Goal: Find specific page/section: Find specific page/section

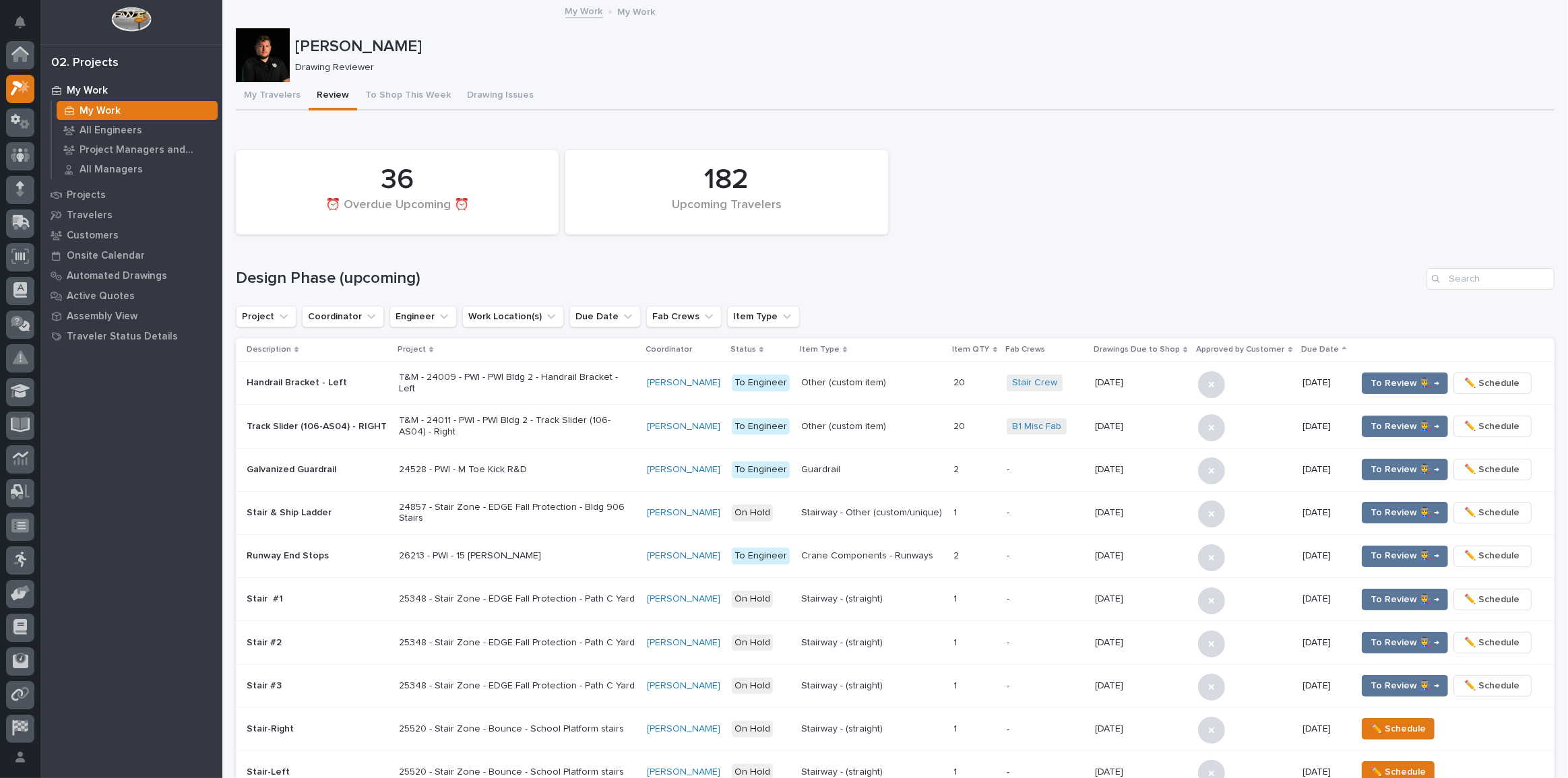
drag, startPoint x: 0, startPoint y: 0, endPoint x: 280, endPoint y: 254, distance: 378.0
click at [280, 254] on div "182 Upcoming Travelers 36 ⏰ Overdue Upcoming ⏰ Design Phase (upcoming) Project …" at bounding box center [895, 488] width 1319 height 687
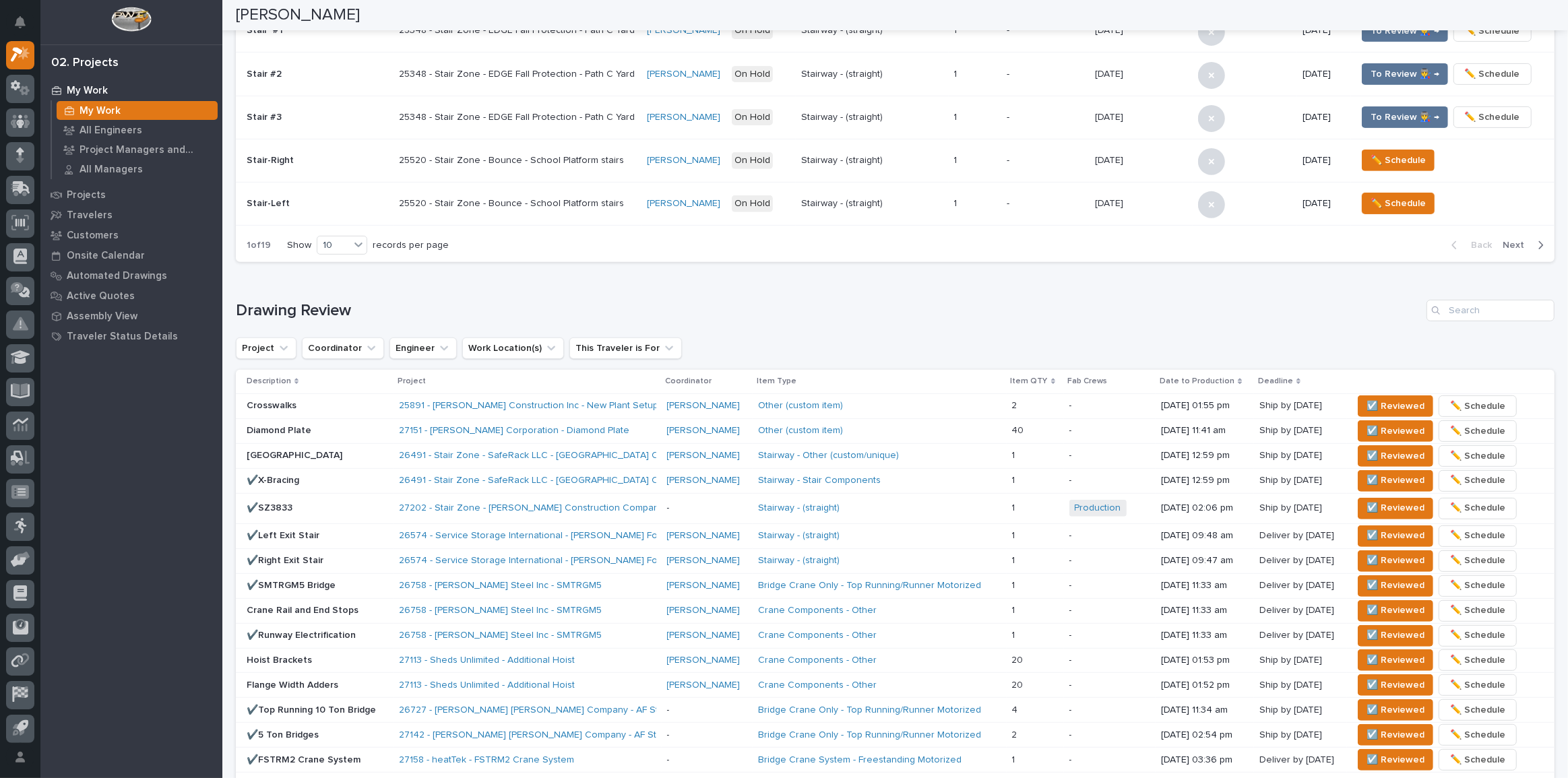
scroll to position [674, 0]
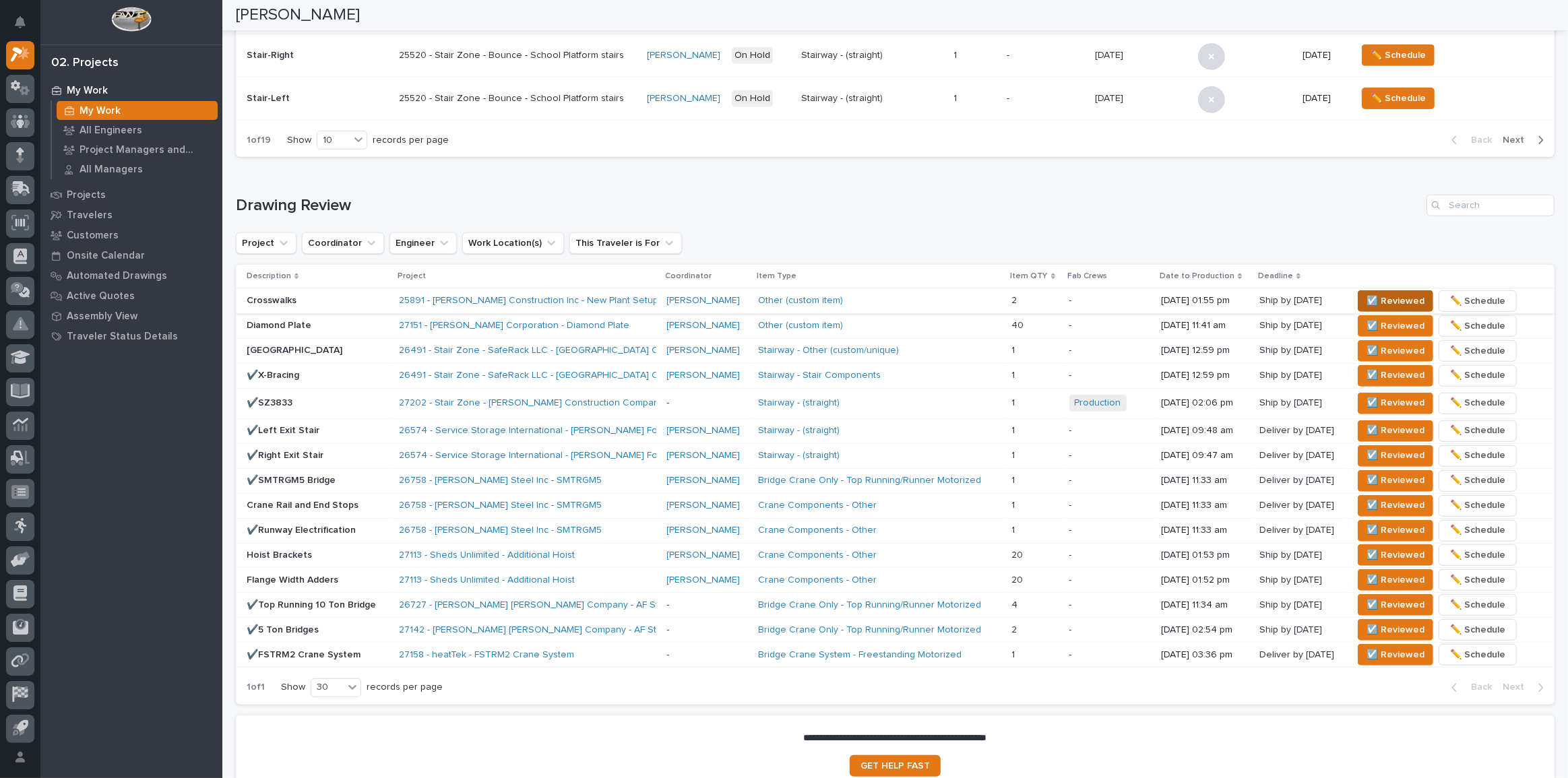
click at [1400, 297] on span "☑️ Reviewed" at bounding box center [1396, 301] width 58 height 16
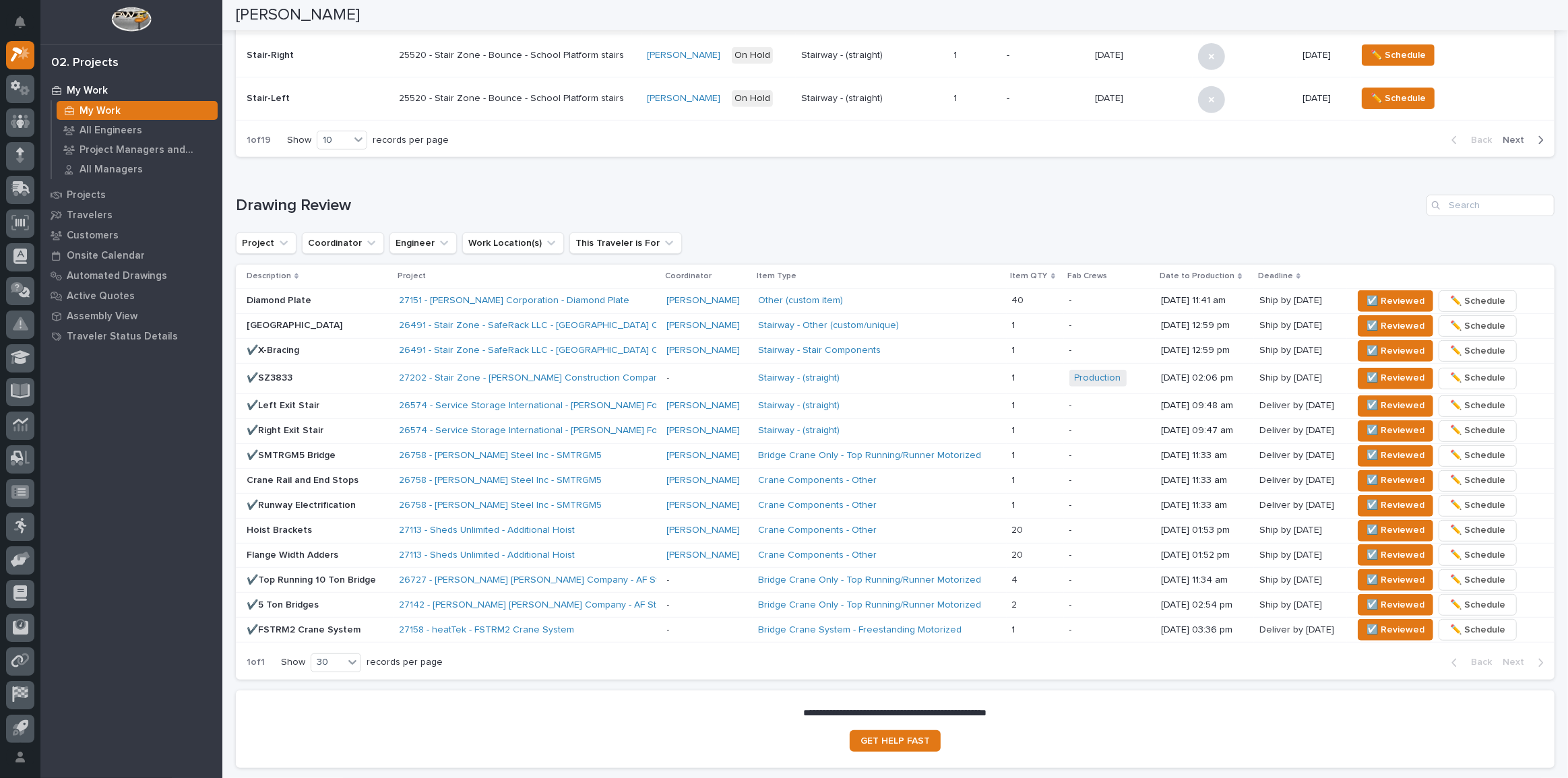
scroll to position [661, 0]
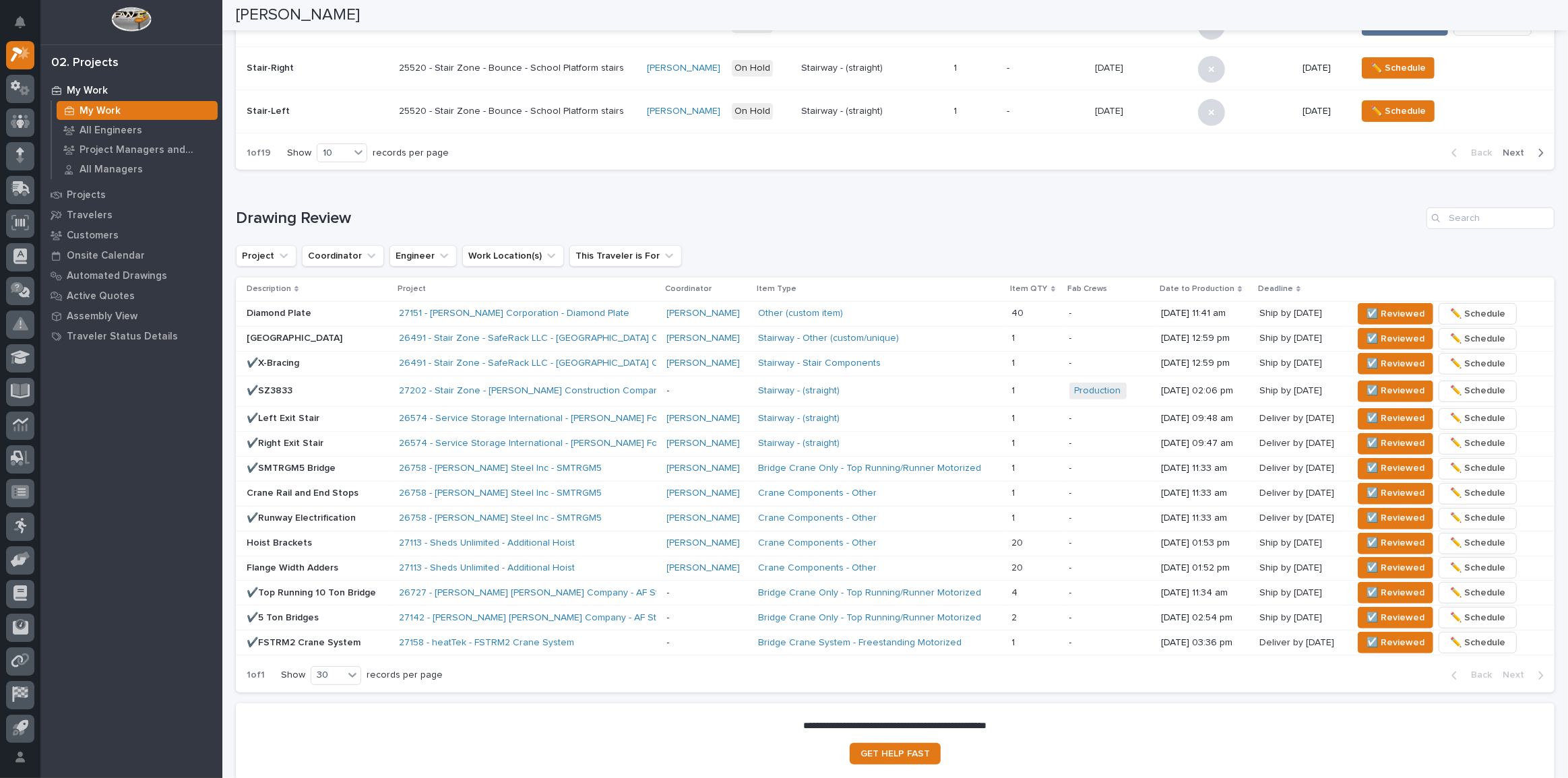
click at [273, 201] on div "Loading... Saving… Drawing Review Project Coordinator Engineer Work Location(s)…" at bounding box center [895, 441] width 1319 height 522
click at [1373, 364] on span "☑️ Reviewed" at bounding box center [1396, 363] width 58 height 16
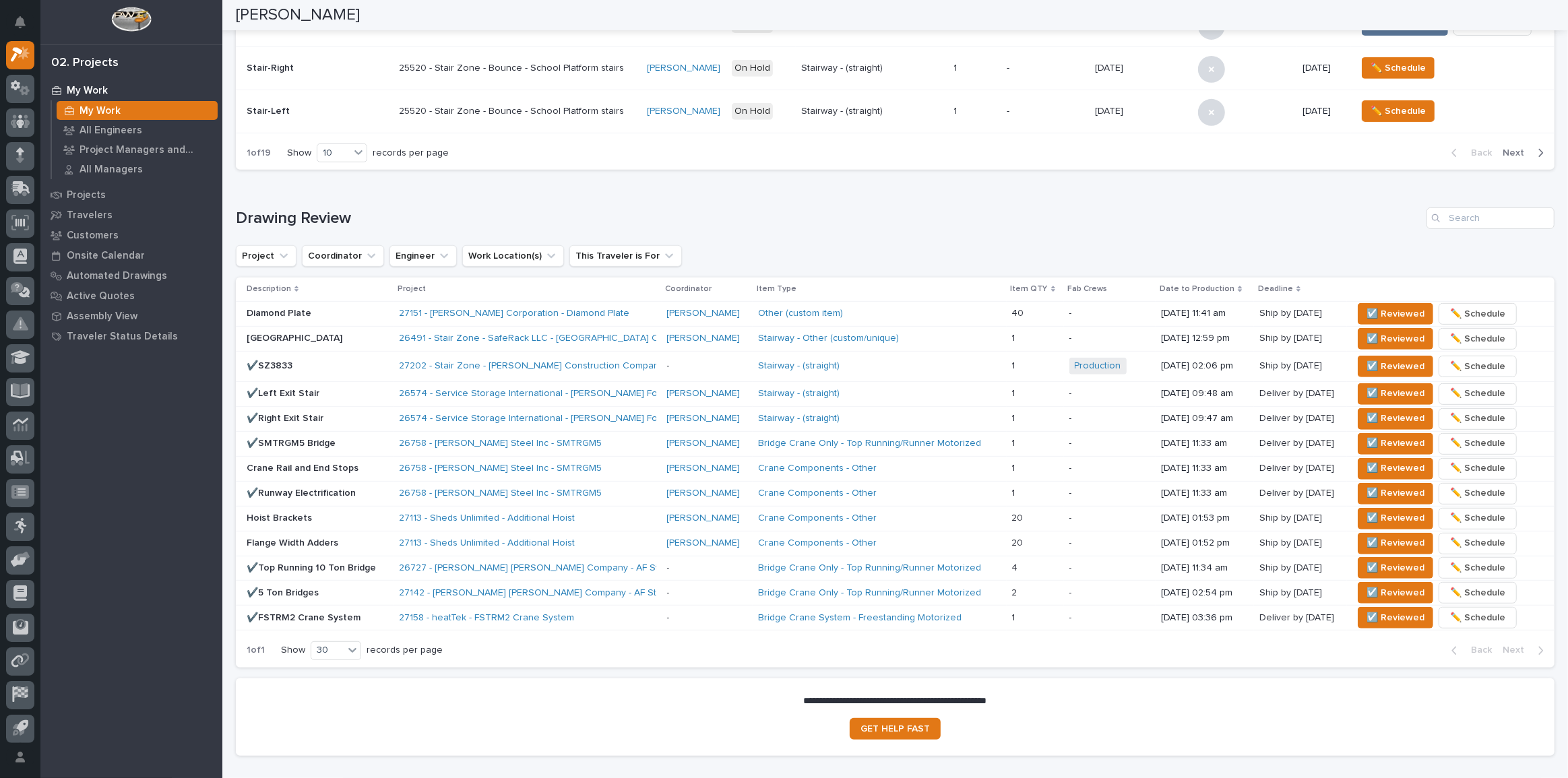
scroll to position [649, 0]
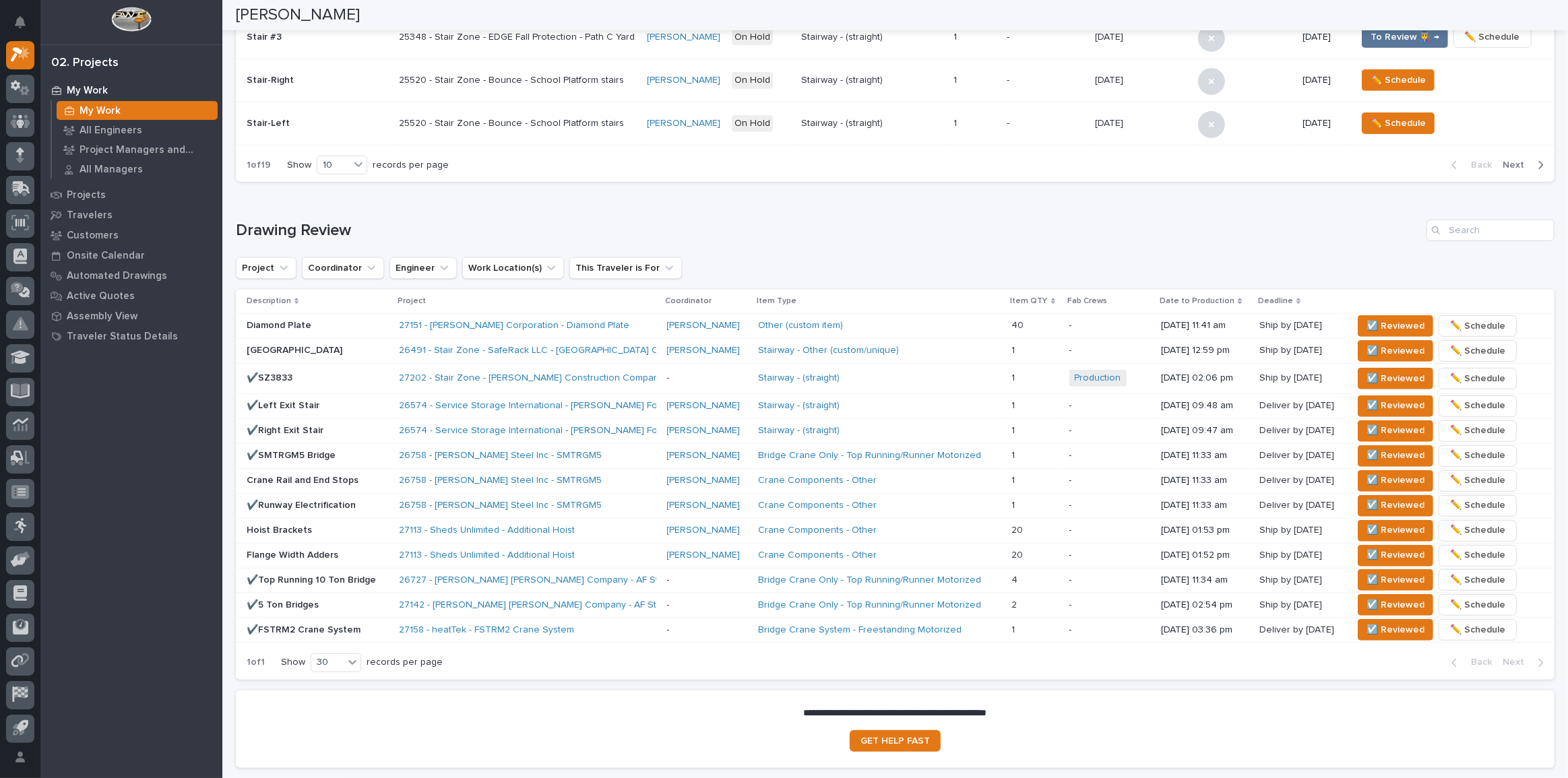
click at [491, 0] on div "[PERSON_NAME]" at bounding box center [891, 15] width 1310 height 30
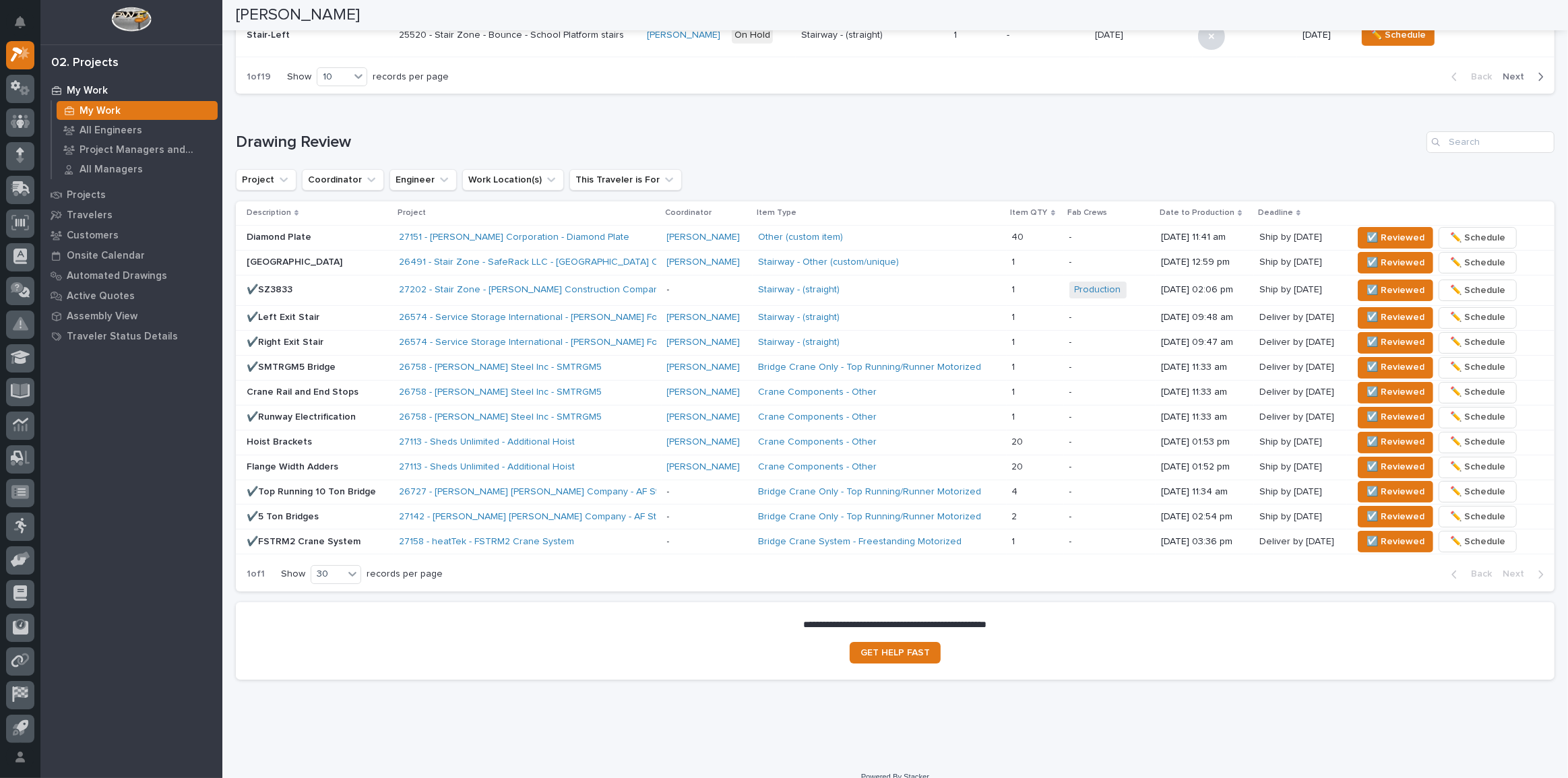
scroll to position [752, 0]
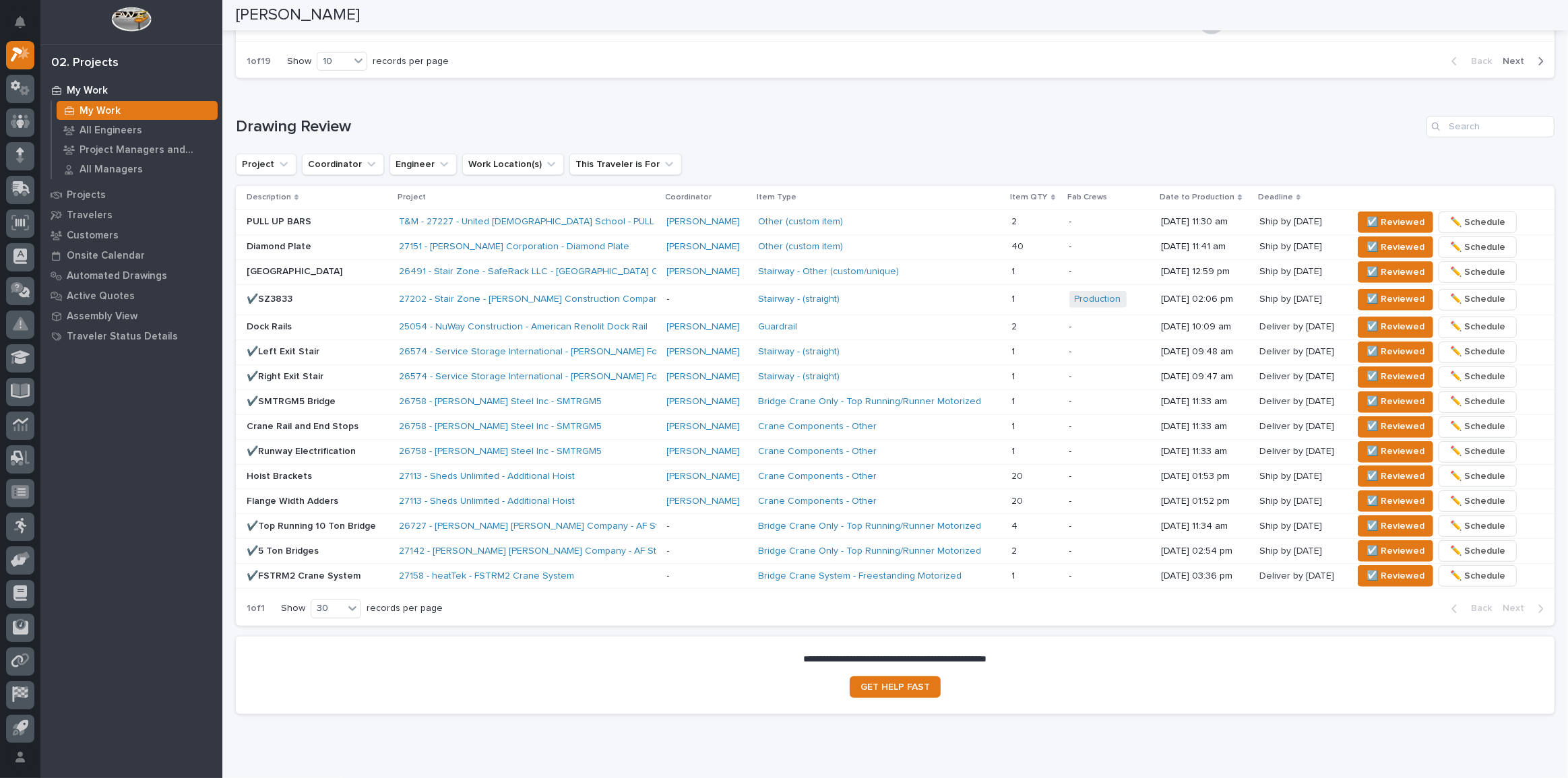
click at [264, 93] on div "Loading... Saving… Drawing Review Project Coordinator Engineer Work Location(s)…" at bounding box center [895, 362] width 1319 height 547
click at [883, 225] on div "Other (custom item)" at bounding box center [880, 222] width 243 height 22
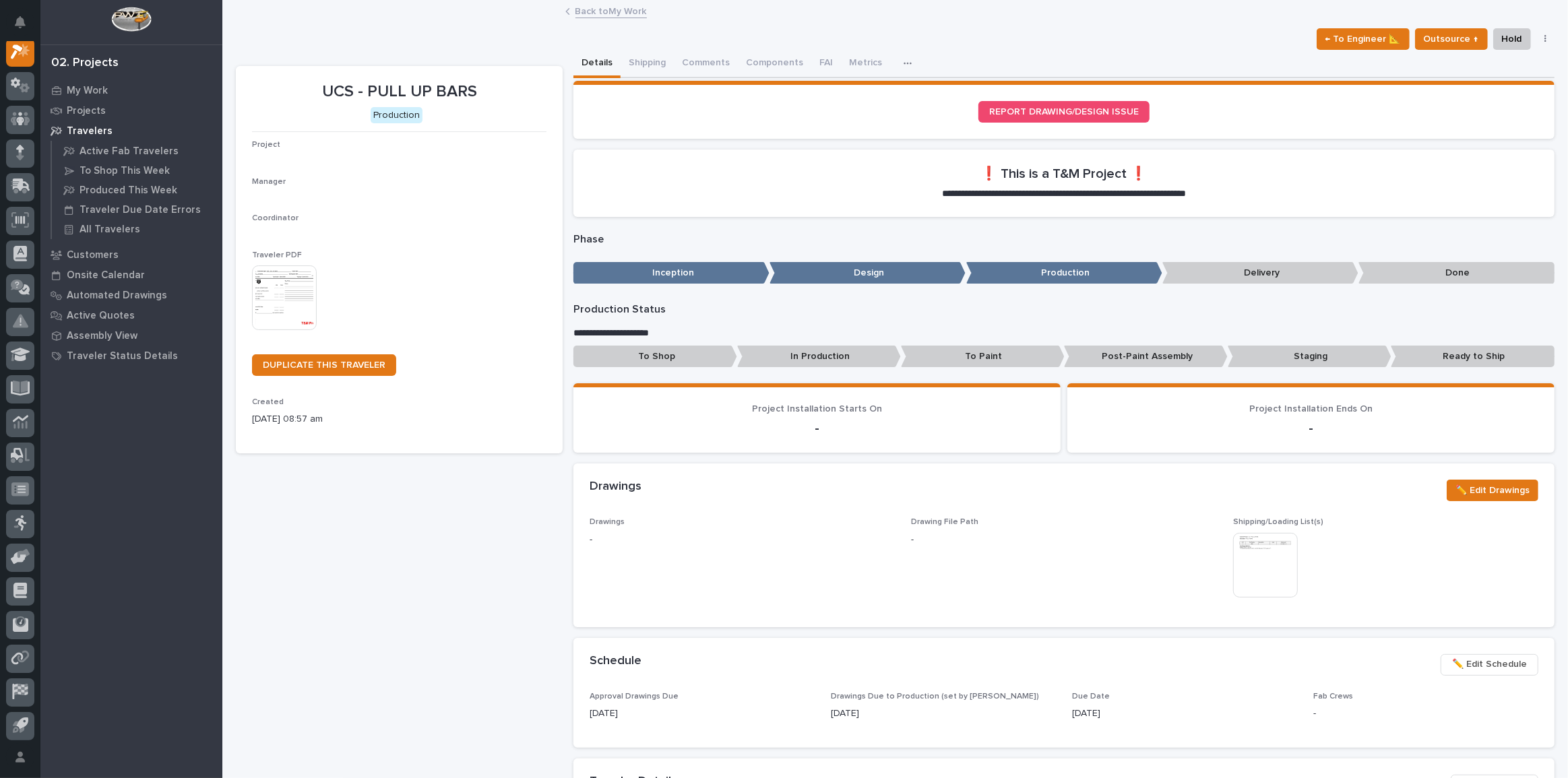
scroll to position [34, 0]
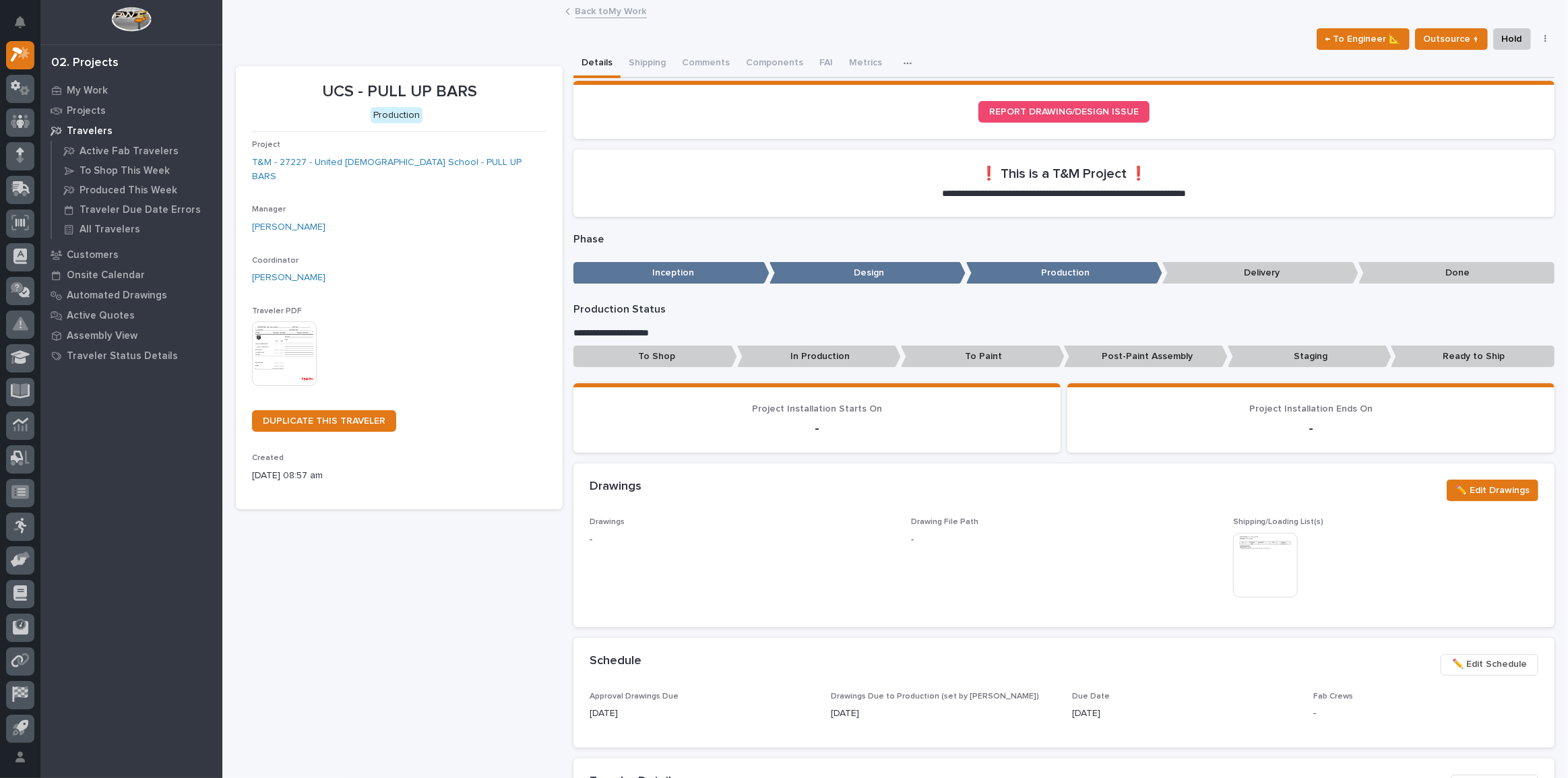
click at [279, 328] on img at bounding box center [284, 354] width 65 height 65
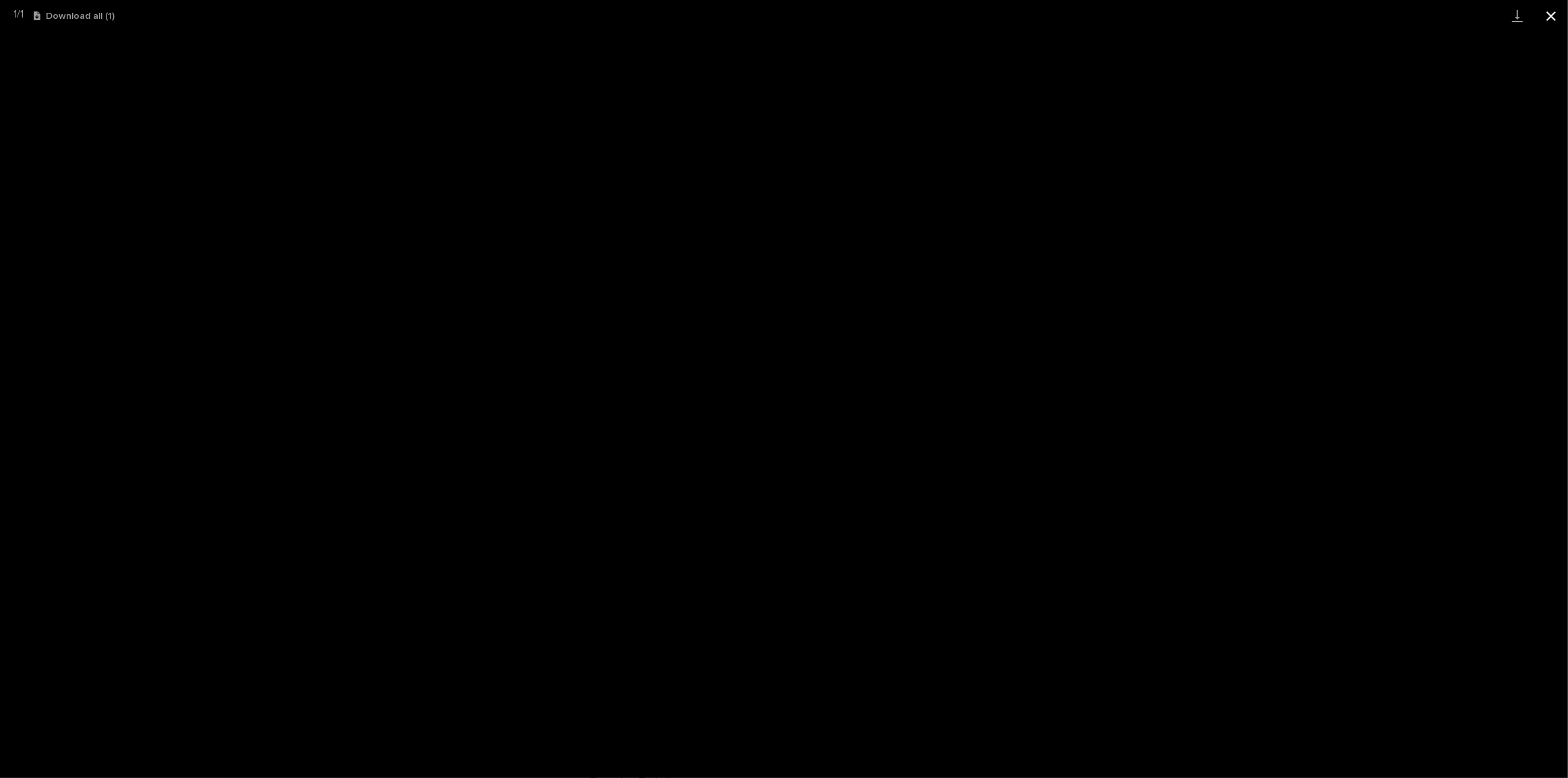
drag, startPoint x: 1567, startPoint y: 19, endPoint x: 1547, endPoint y: 14, distance: 20.6
click at [1547, 13] on button "Close gallery" at bounding box center [1551, 16] width 34 height 32
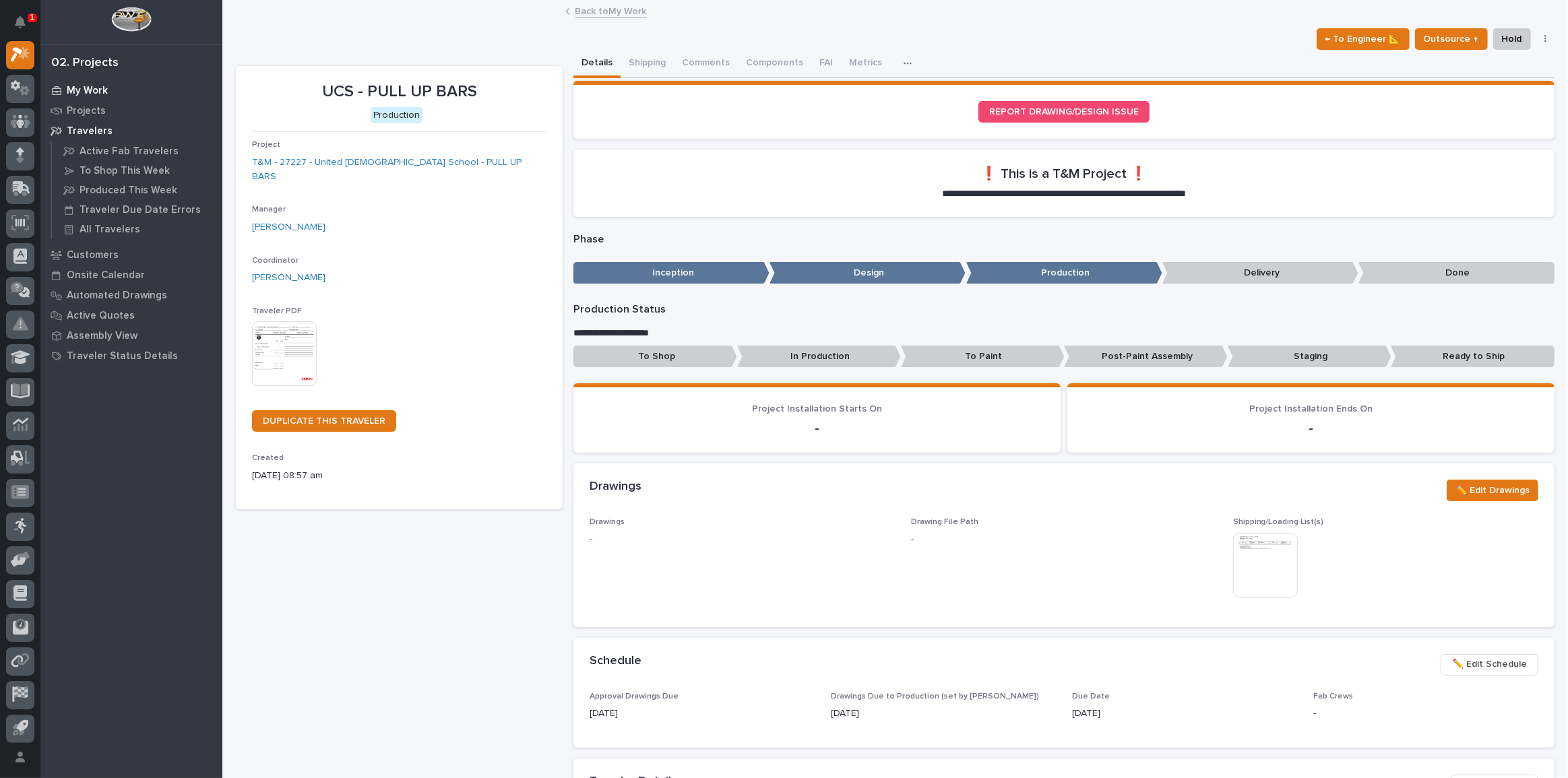
click at [86, 82] on div "My Work" at bounding box center [131, 90] width 175 height 19
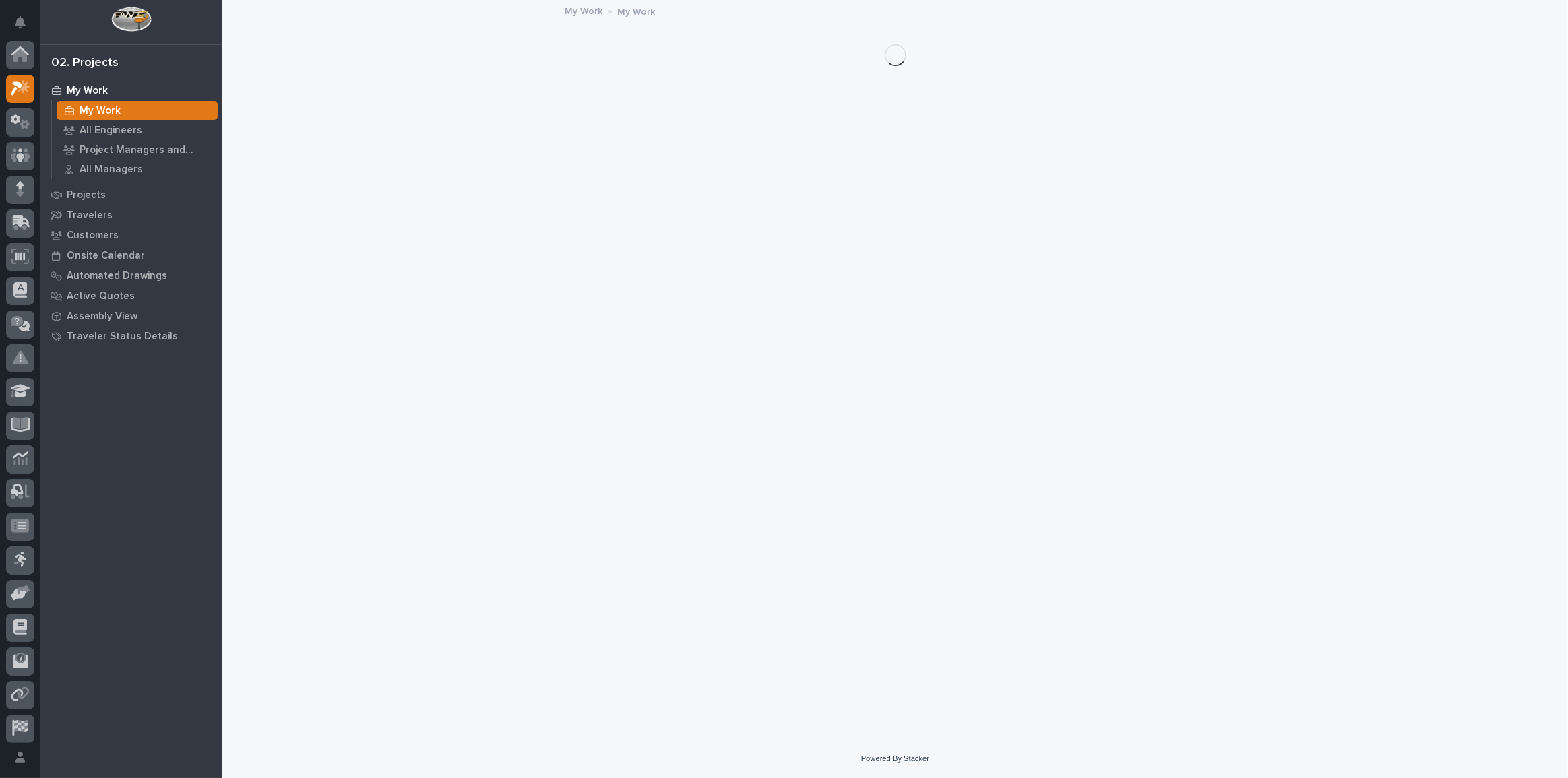
scroll to position [34, 0]
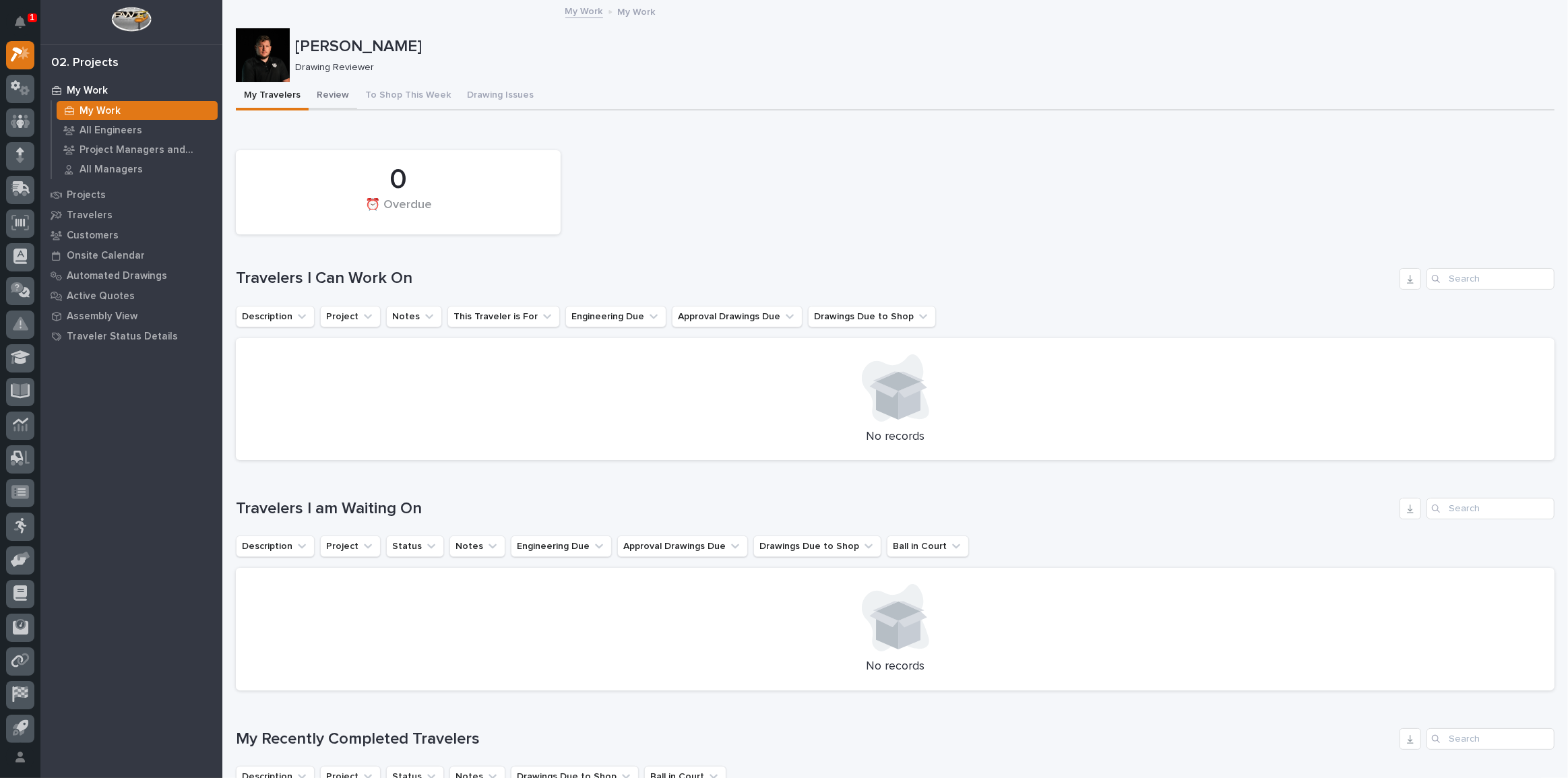
click at [318, 98] on button "Review" at bounding box center [333, 96] width 48 height 28
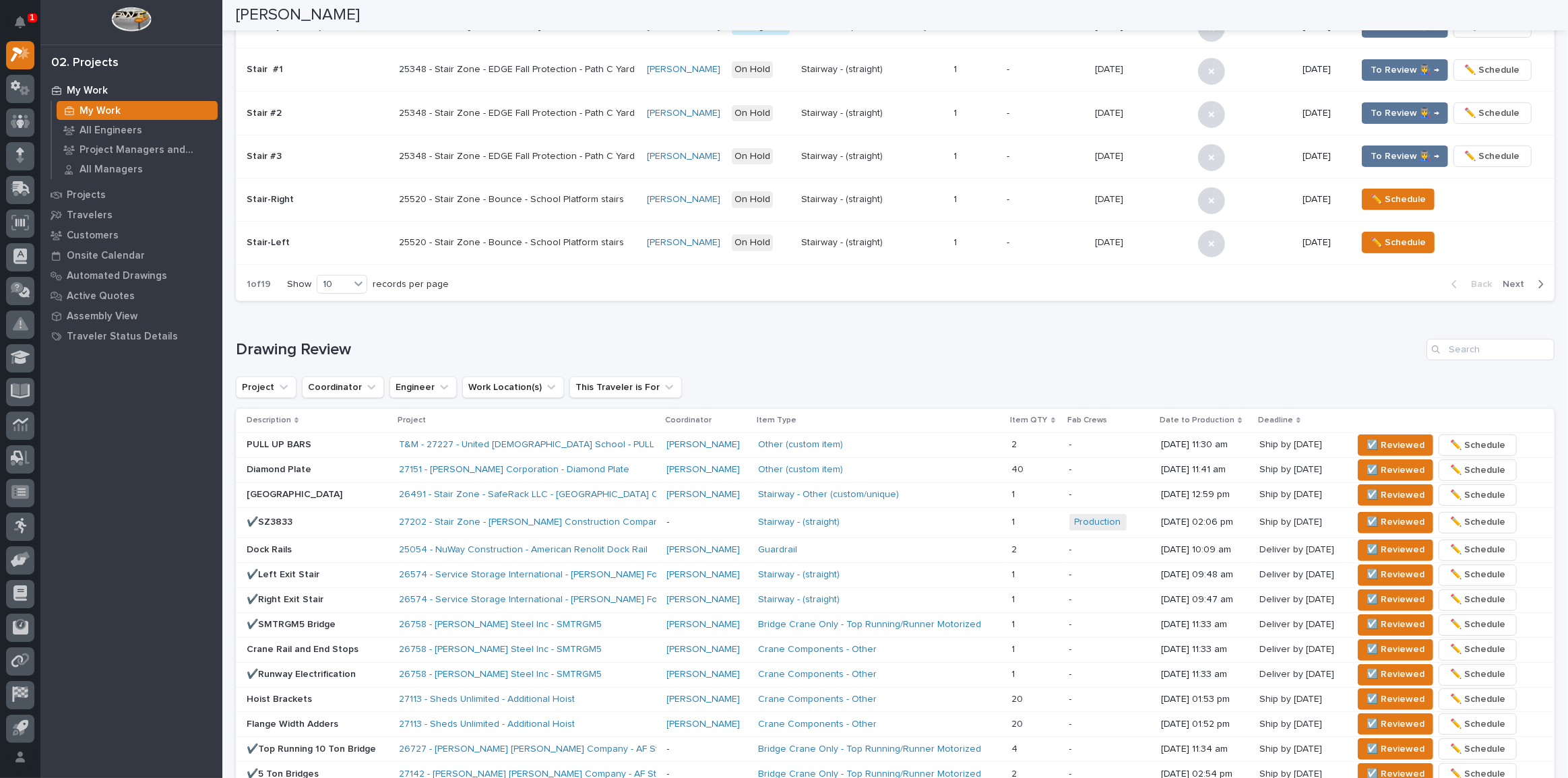
scroll to position [551, 0]
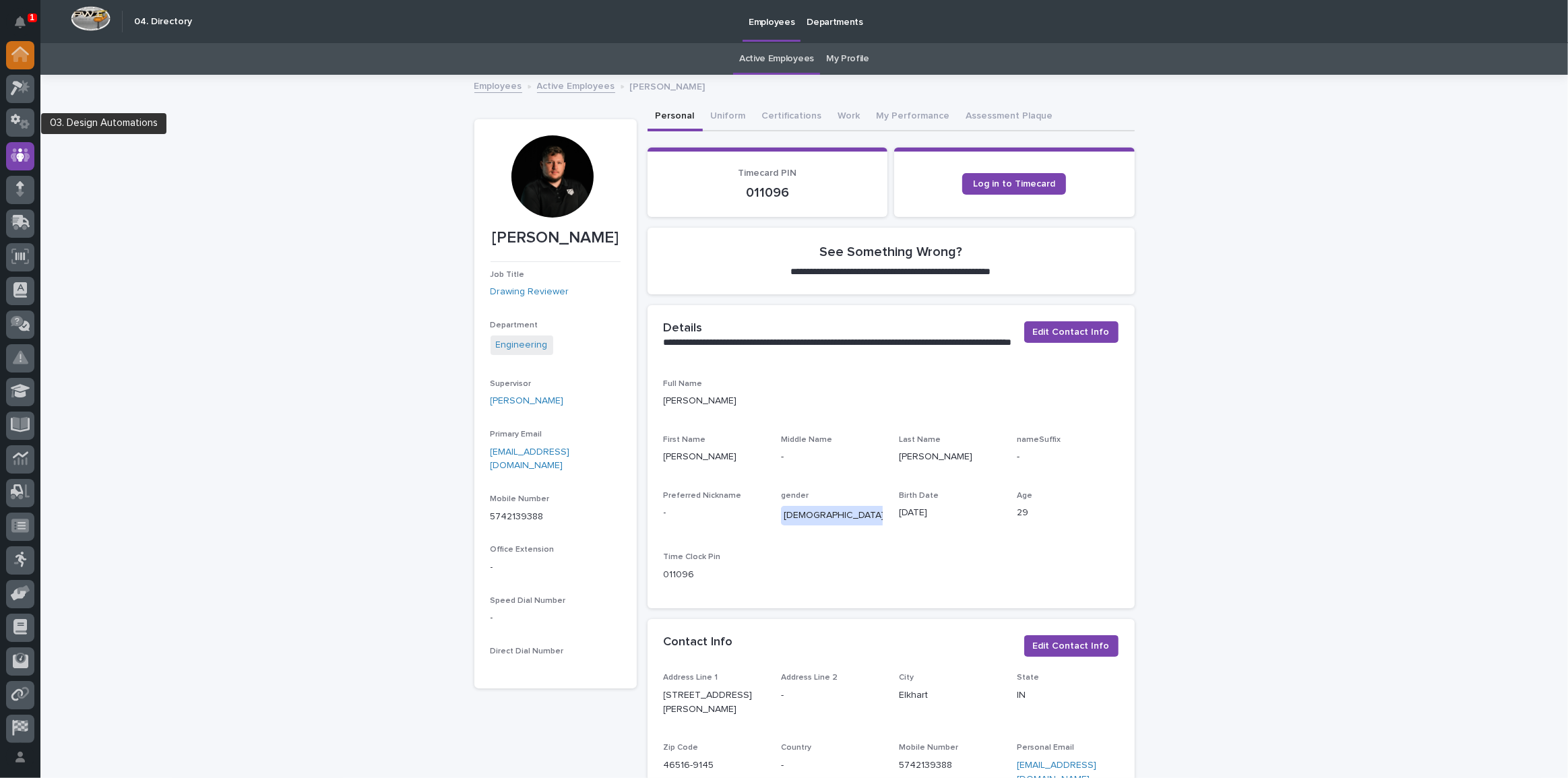
click at [17, 57] on icon at bounding box center [19, 55] width 13 height 13
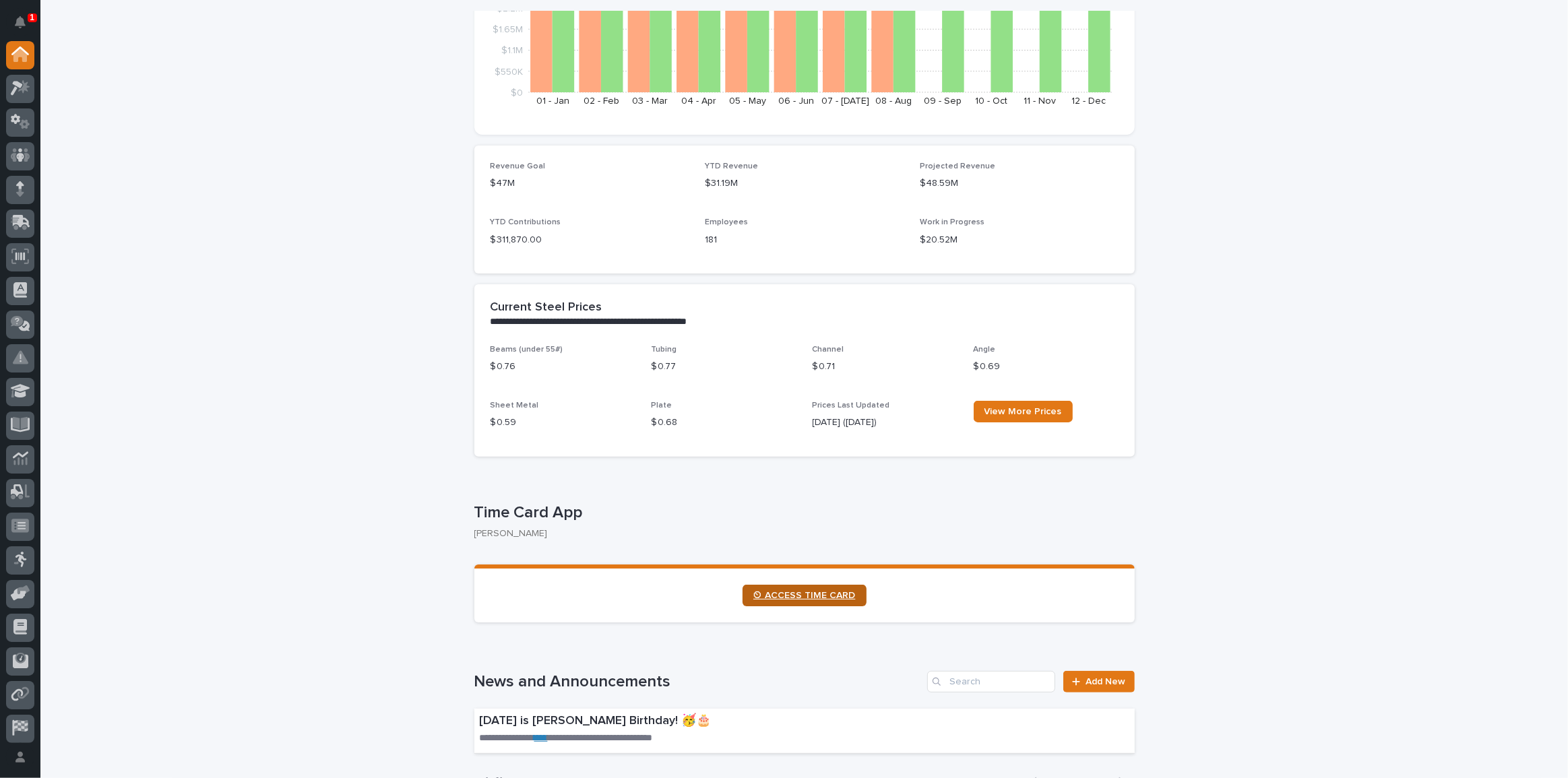
scroll to position [306, 0]
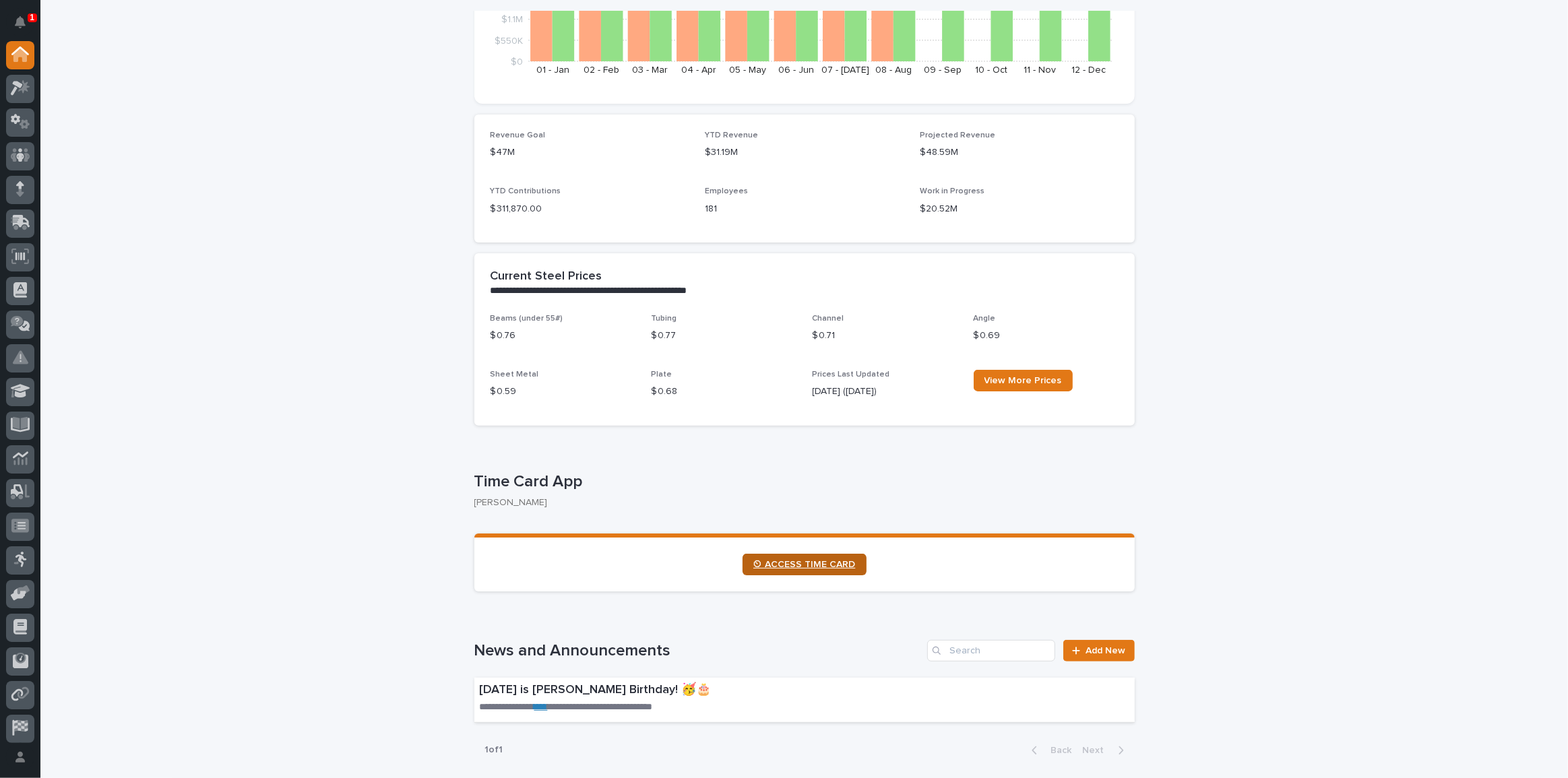
click at [832, 566] on span "⏲ ACCESS TIME CARD" at bounding box center [804, 565] width 102 height 10
